Goal: Information Seeking & Learning: Learn about a topic

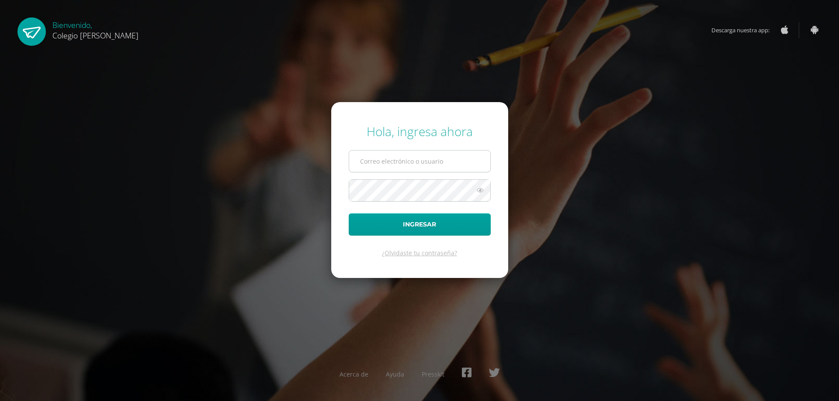
type input "COS00850@osoriosandoval.edu.gt"
click at [383, 218] on button "Ingresar" at bounding box center [420, 225] width 142 height 22
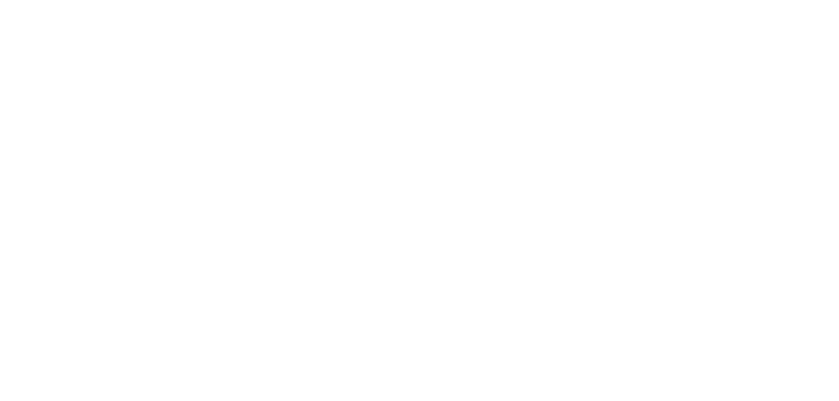
click at [0, 193] on html "Mis cursos Archivos Cerrar panel Artes Visuales Tercero Básicos "Galileo" Cienc…" at bounding box center [0, 132] width 0 height 265
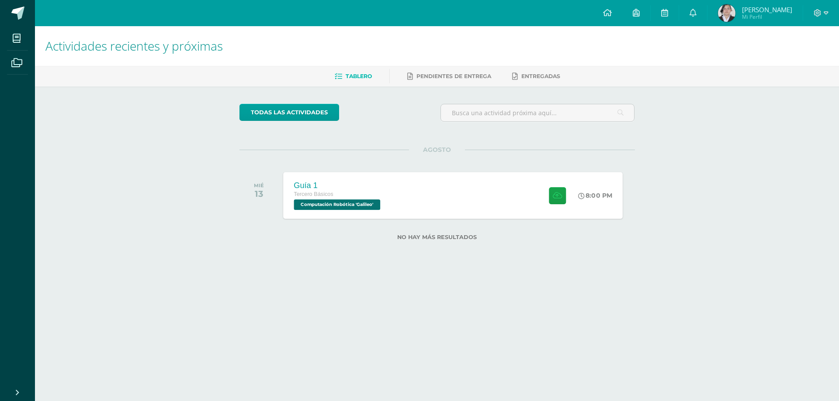
click at [497, 193] on div "Guía 1 Tercero Básicos Computación Robótica 'Galileo' 8:00 PM Guía 1 Computació…" at bounding box center [452, 195] width 339 height 47
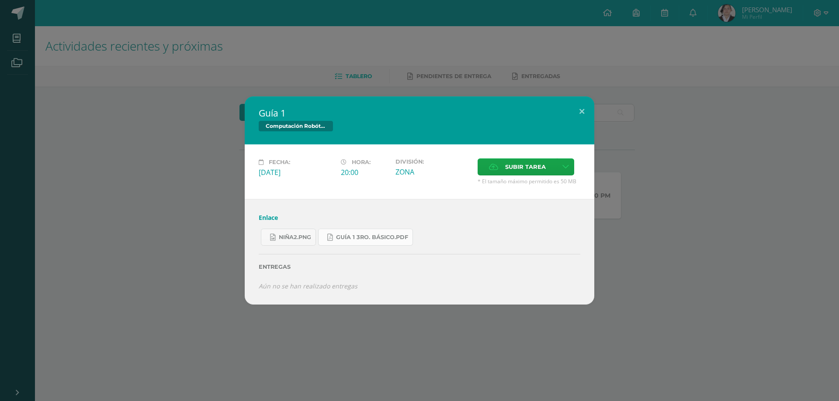
click at [339, 232] on link "Guía 1 3ro. Básico.pdf" at bounding box center [365, 237] width 95 height 17
click at [347, 238] on span "Guía 1 3ro. Básico.pdf" at bounding box center [372, 237] width 72 height 7
click at [304, 235] on span "niña2.png" at bounding box center [295, 237] width 32 height 7
click at [266, 214] on link "Enlace" at bounding box center [268, 218] width 19 height 8
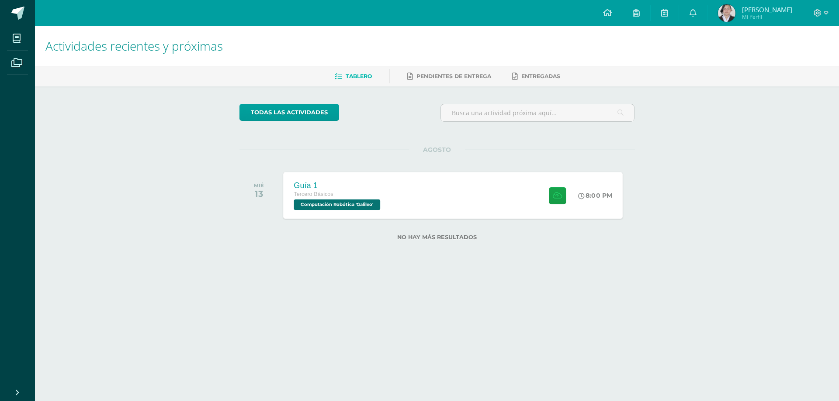
click at [457, 192] on div "Guía 1 Tercero Básicos Computación Robótica 'Galileo' 8:00 PM Guía 1 Computació…" at bounding box center [452, 195] width 339 height 47
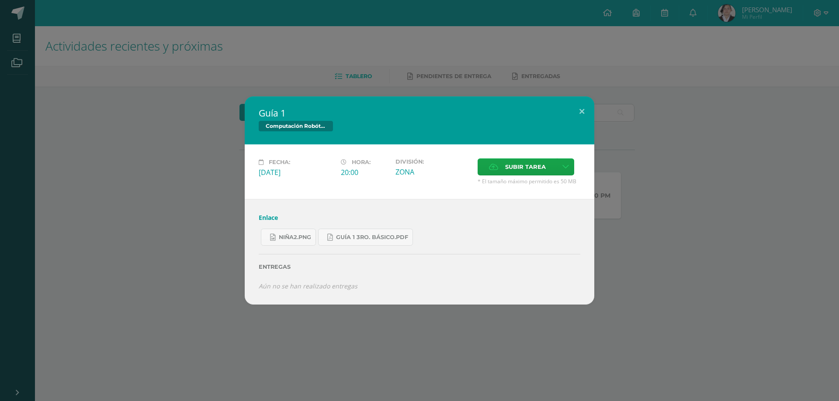
click at [264, 214] on link "Enlace" at bounding box center [268, 218] width 19 height 8
